Goal: Answer question/provide support: Share knowledge or assist other users

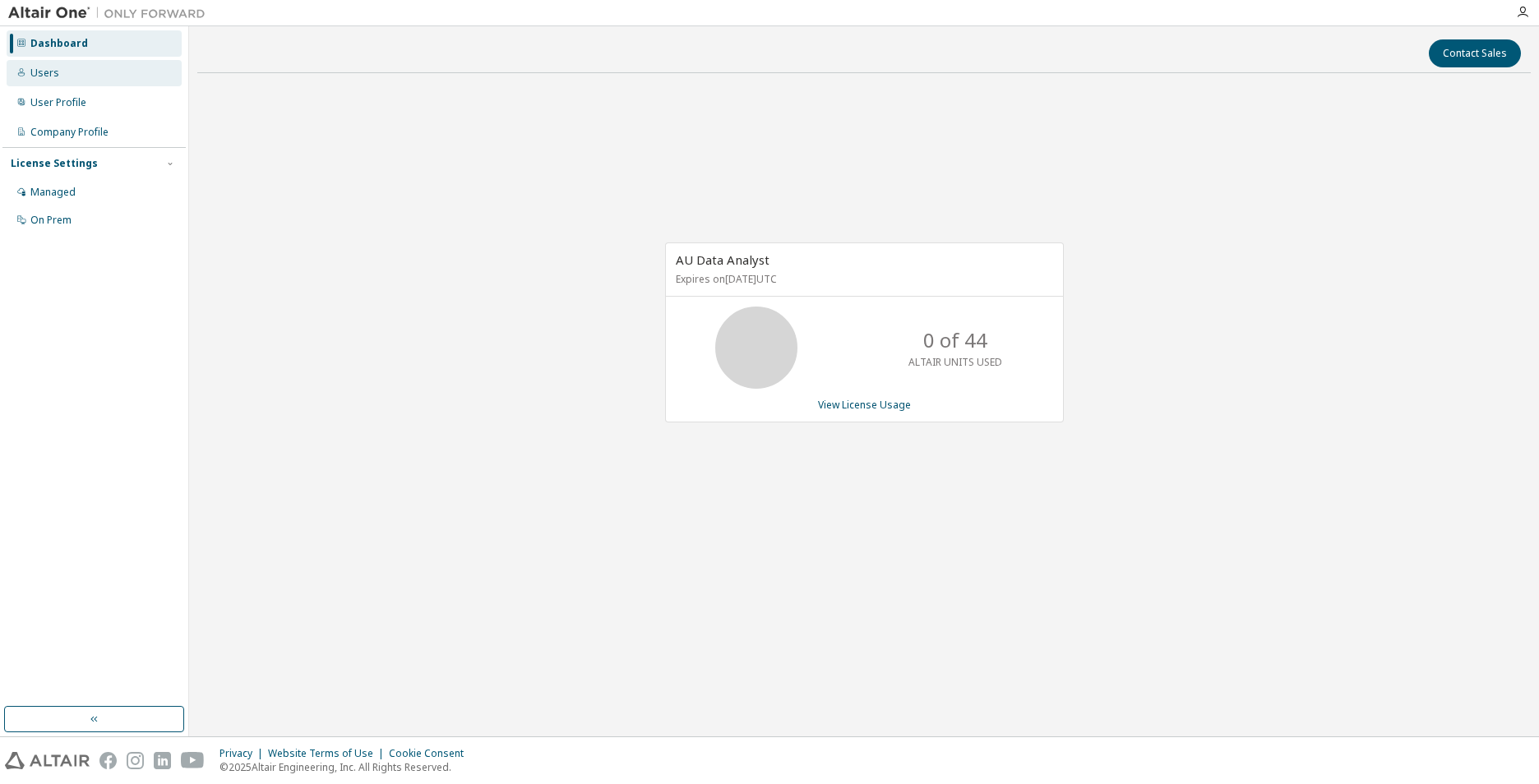
click at [33, 78] on div "Users" at bounding box center [44, 73] width 28 height 13
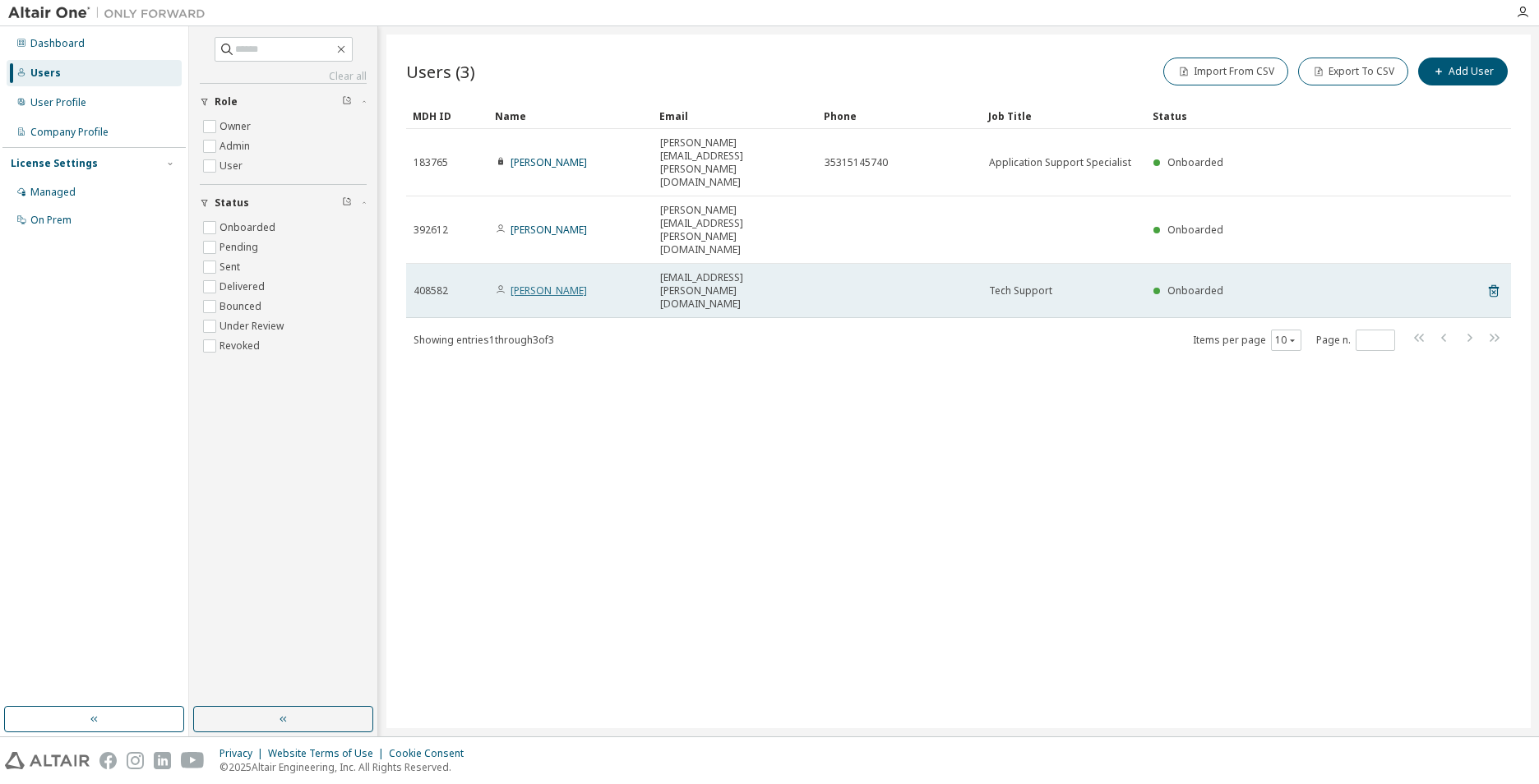
click at [543, 284] on link "Björn Reisig" at bounding box center [549, 290] width 77 height 14
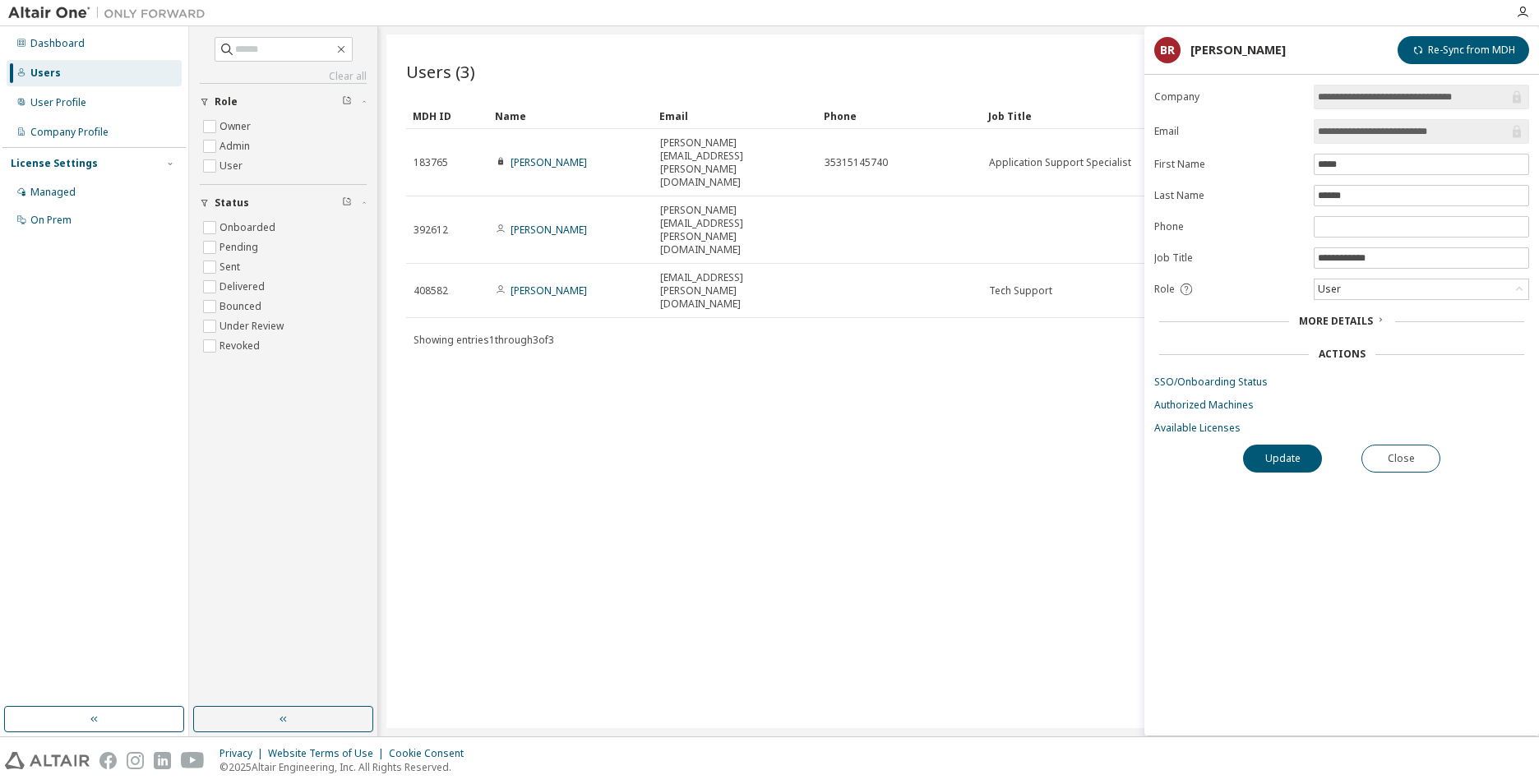
click at [1316, 322] on span "More Details" at bounding box center [1335, 320] width 74 height 14
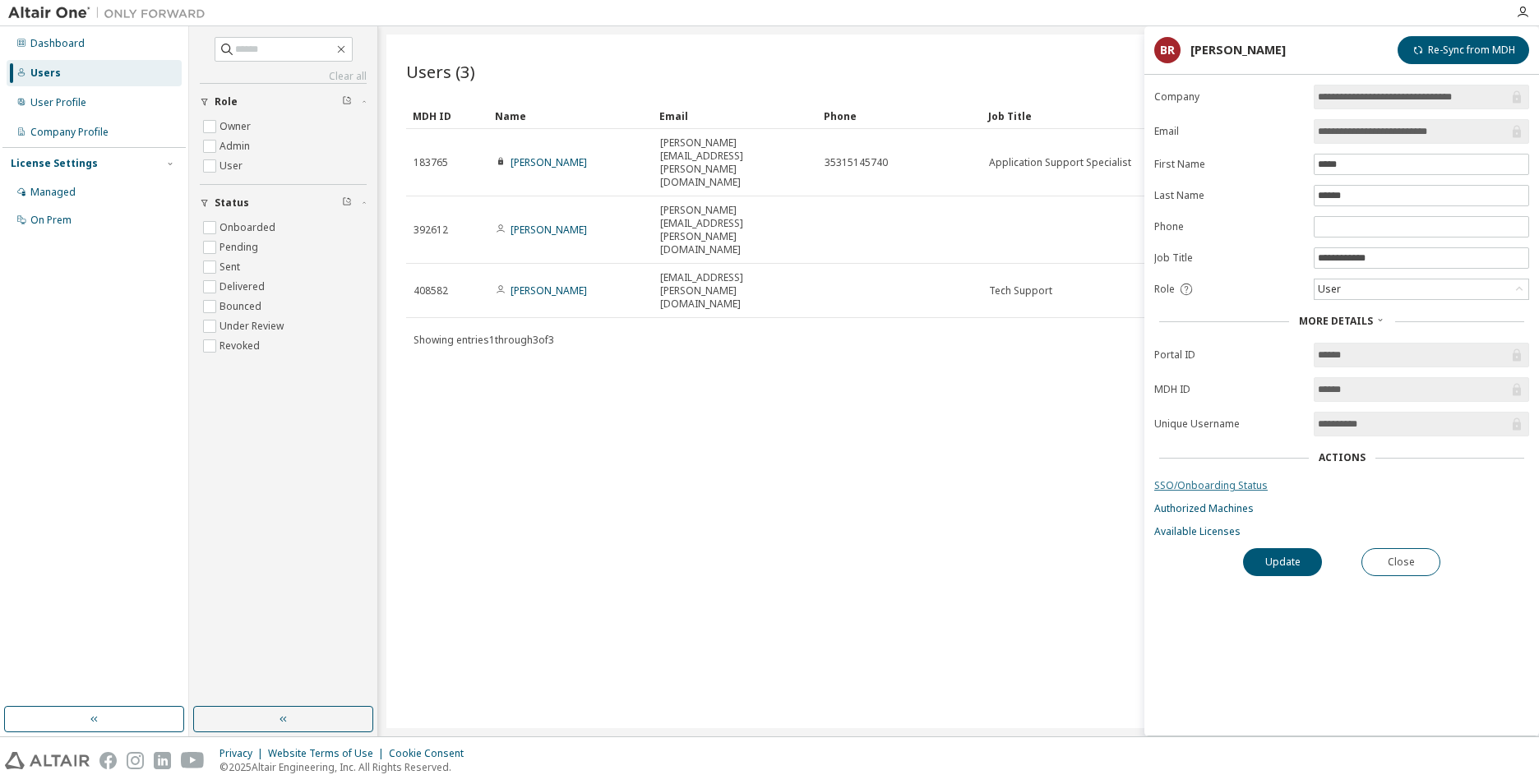
click at [1238, 480] on link "SSO/Onboarding Status" at bounding box center [1340, 485] width 375 height 13
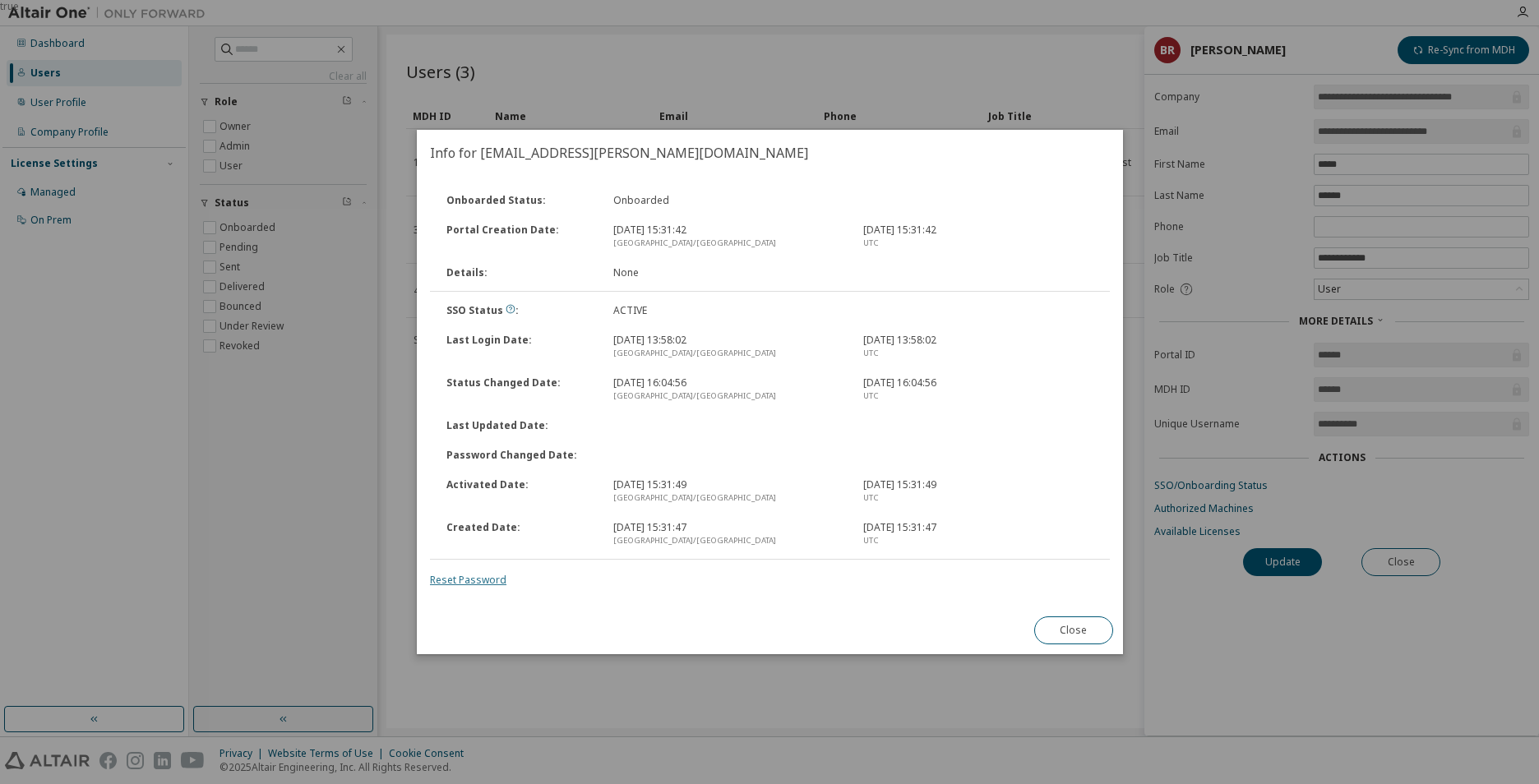
click at [482, 580] on link "Reset Password" at bounding box center [468, 580] width 77 height 14
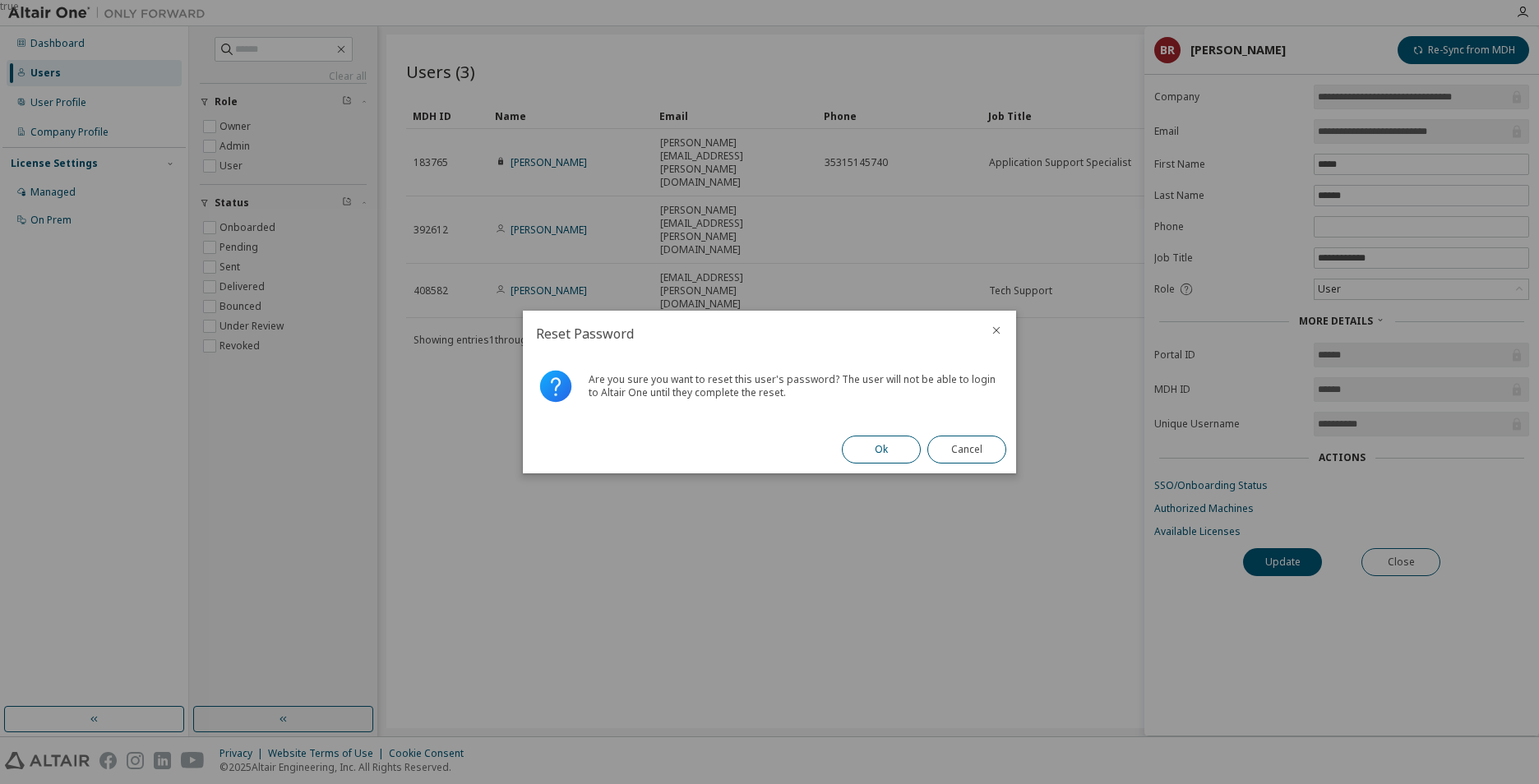
click at [878, 454] on button "Ok" at bounding box center [881, 450] width 79 height 28
click at [975, 450] on button "Close" at bounding box center [966, 450] width 79 height 28
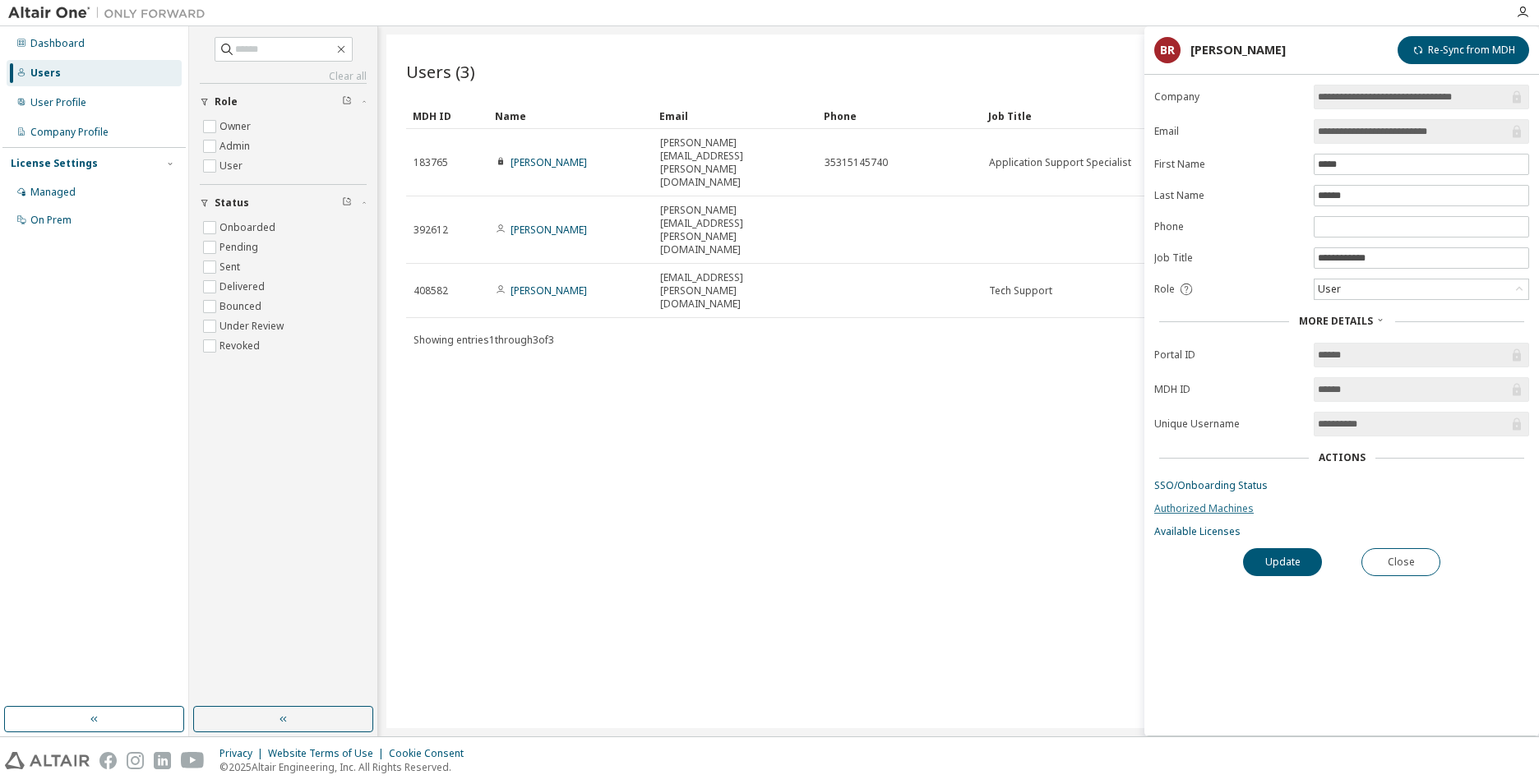
click at [1164, 509] on link "Authorized Machines" at bounding box center [1340, 509] width 375 height 13
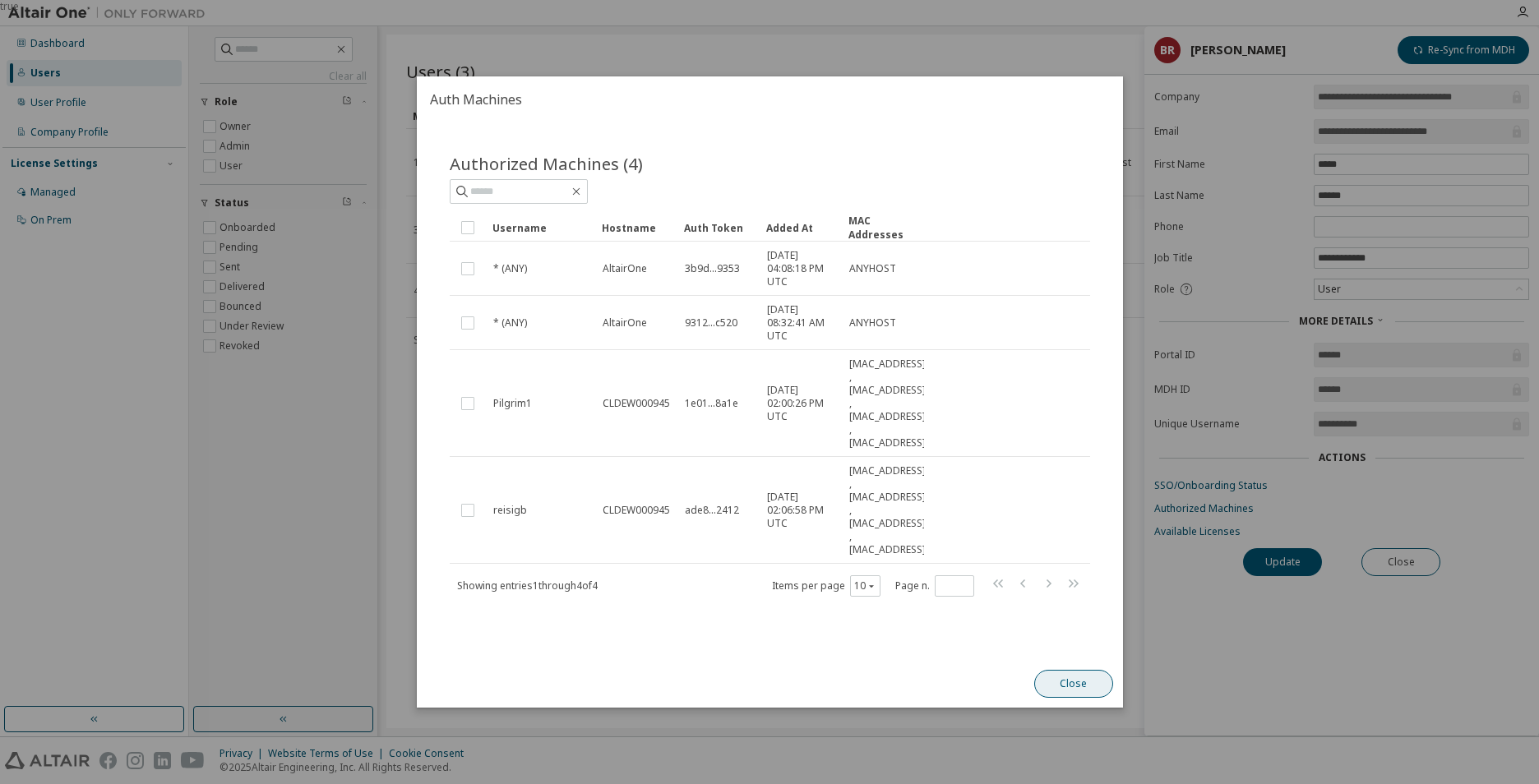
click at [1087, 681] on button "Close" at bounding box center [1073, 684] width 79 height 28
